Goal: Check status

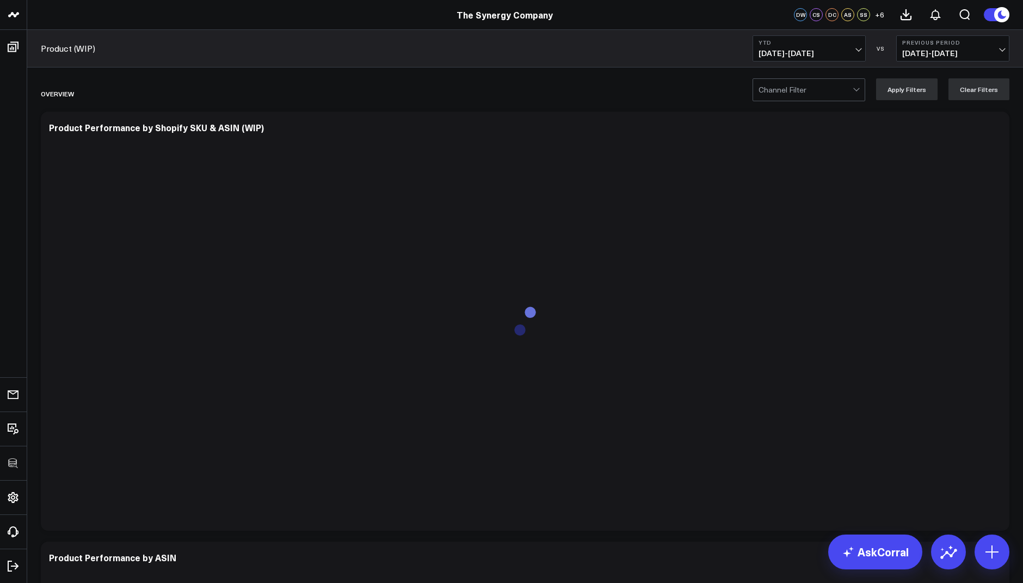
scroll to position [29, 0]
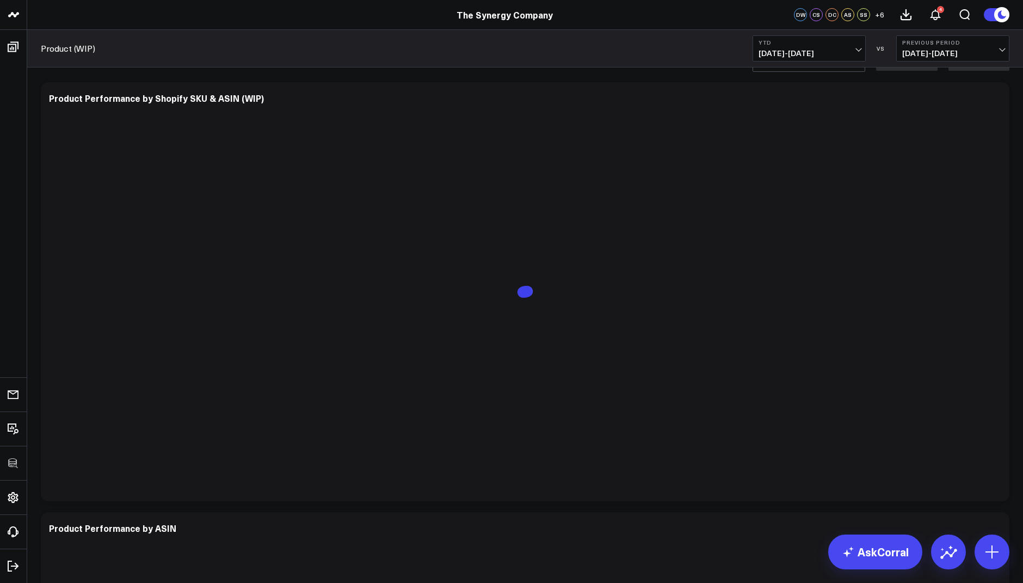
click at [799, 38] on button "YTD [DATE] - [DATE]" at bounding box center [808, 48] width 113 height 26
click at [790, 176] on link "Last 365 Days" at bounding box center [809, 178] width 112 height 21
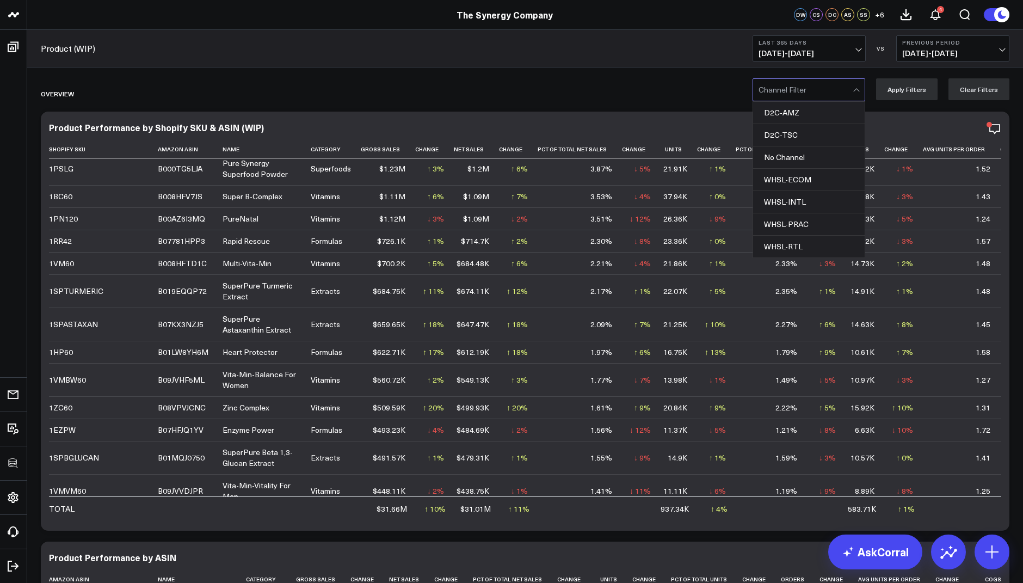
scroll to position [125, 0]
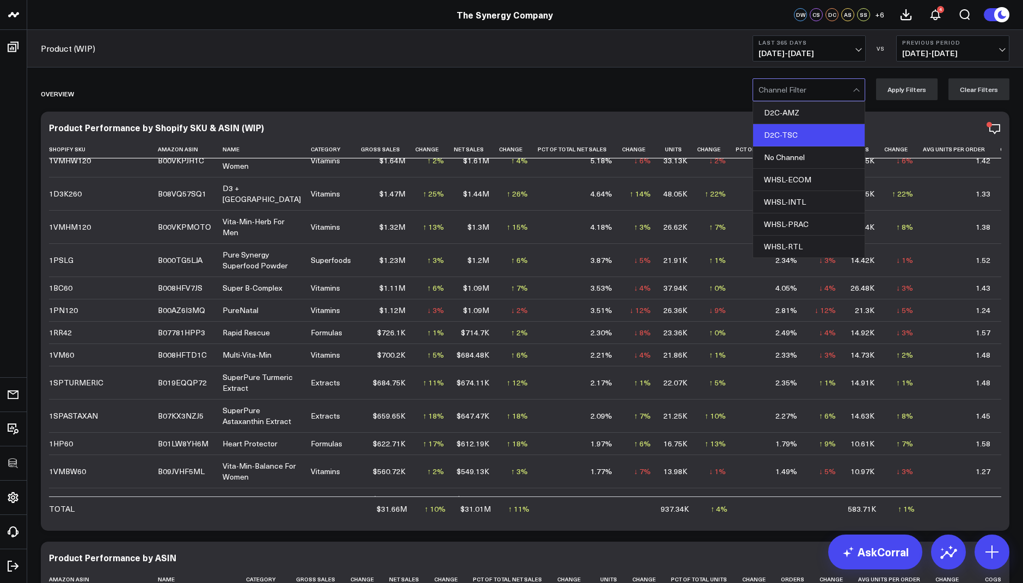
click at [801, 138] on div "D2C-TSC" at bounding box center [808, 135] width 111 height 22
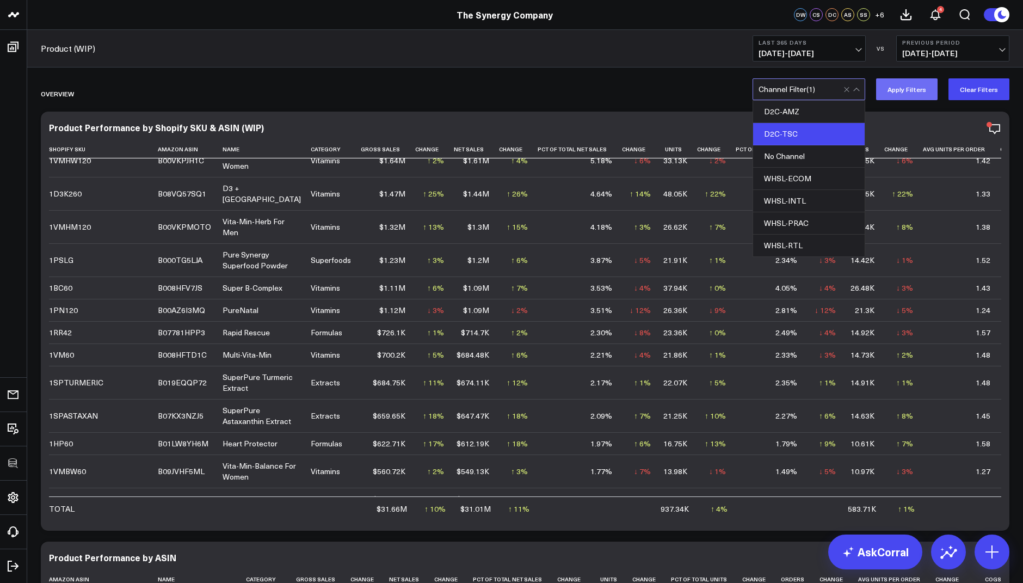
click at [906, 91] on button "Apply Filters" at bounding box center [906, 89] width 61 height 22
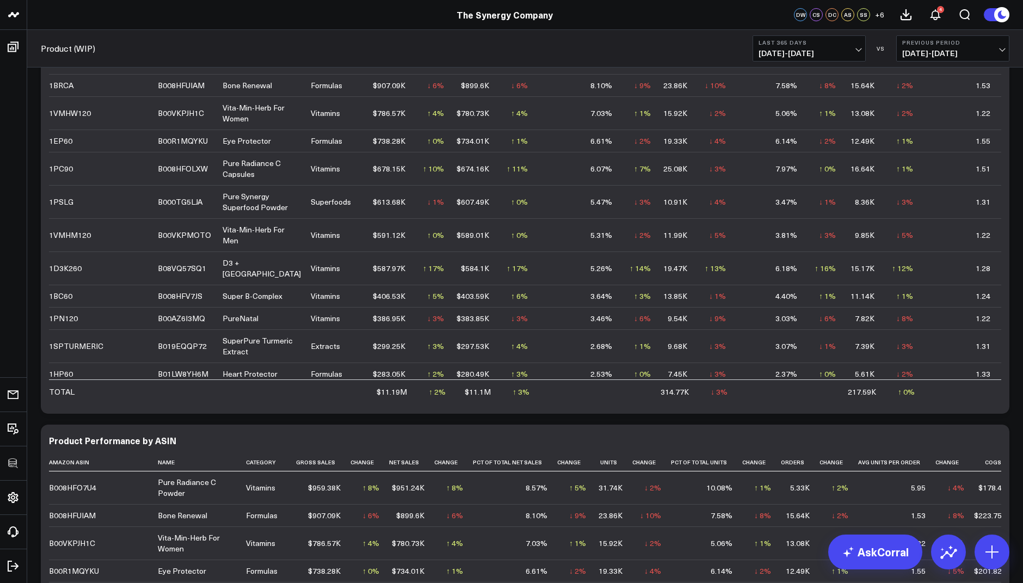
scroll to position [127, 0]
